Goal: Information Seeking & Learning: Learn about a topic

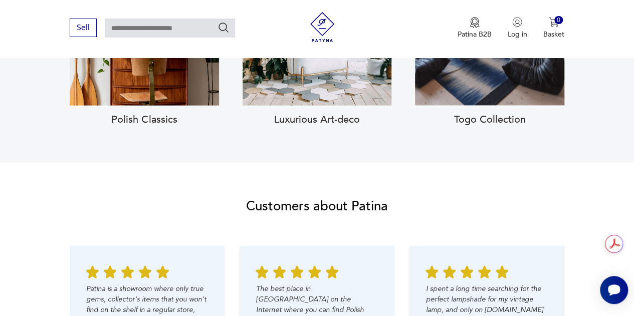
scroll to position [1001, 0]
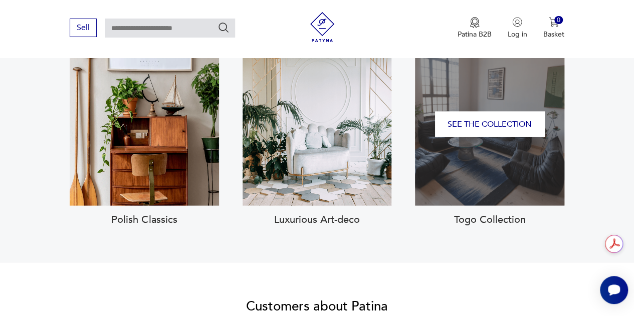
click at [495, 148] on div "See the collection" at bounding box center [489, 124] width 149 height 163
click at [487, 136] on button "See the collection" at bounding box center [490, 125] width 110 height 26
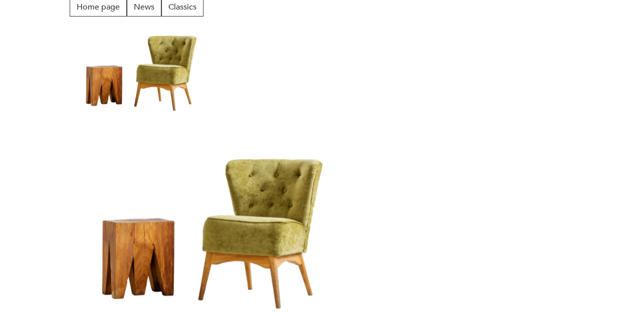
scroll to position [34, 0]
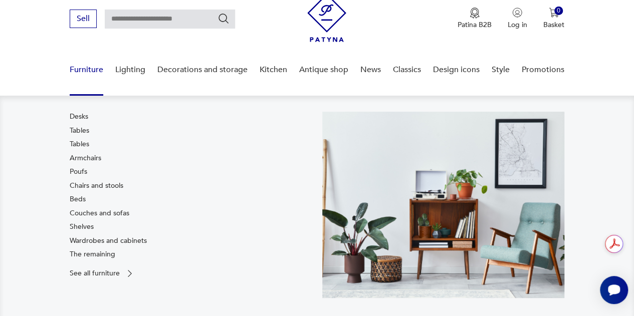
scroll to position [50, 0]
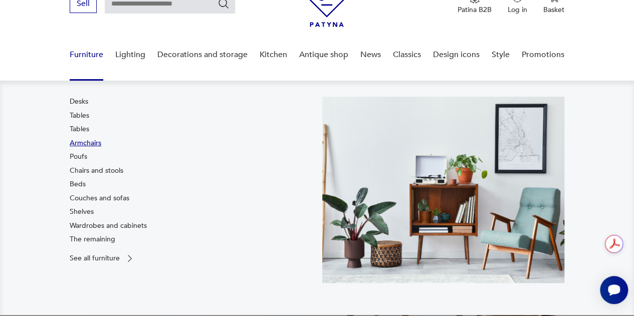
click at [89, 142] on font "Armchairs" at bounding box center [86, 143] width 32 height 10
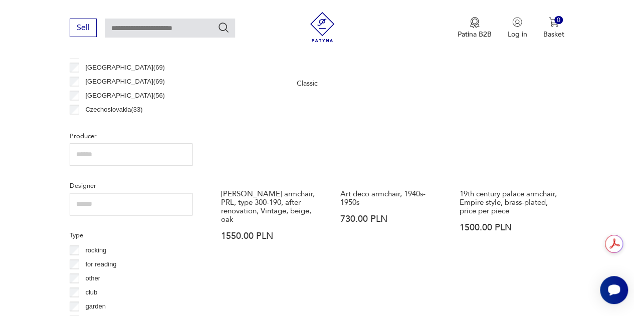
scroll to position [667, 0]
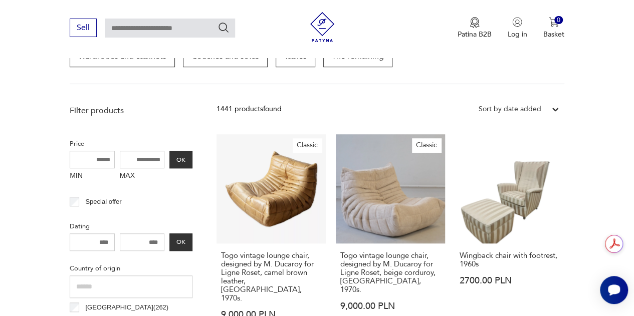
scroll to position [316, 0]
